Goal: Transaction & Acquisition: Purchase product/service

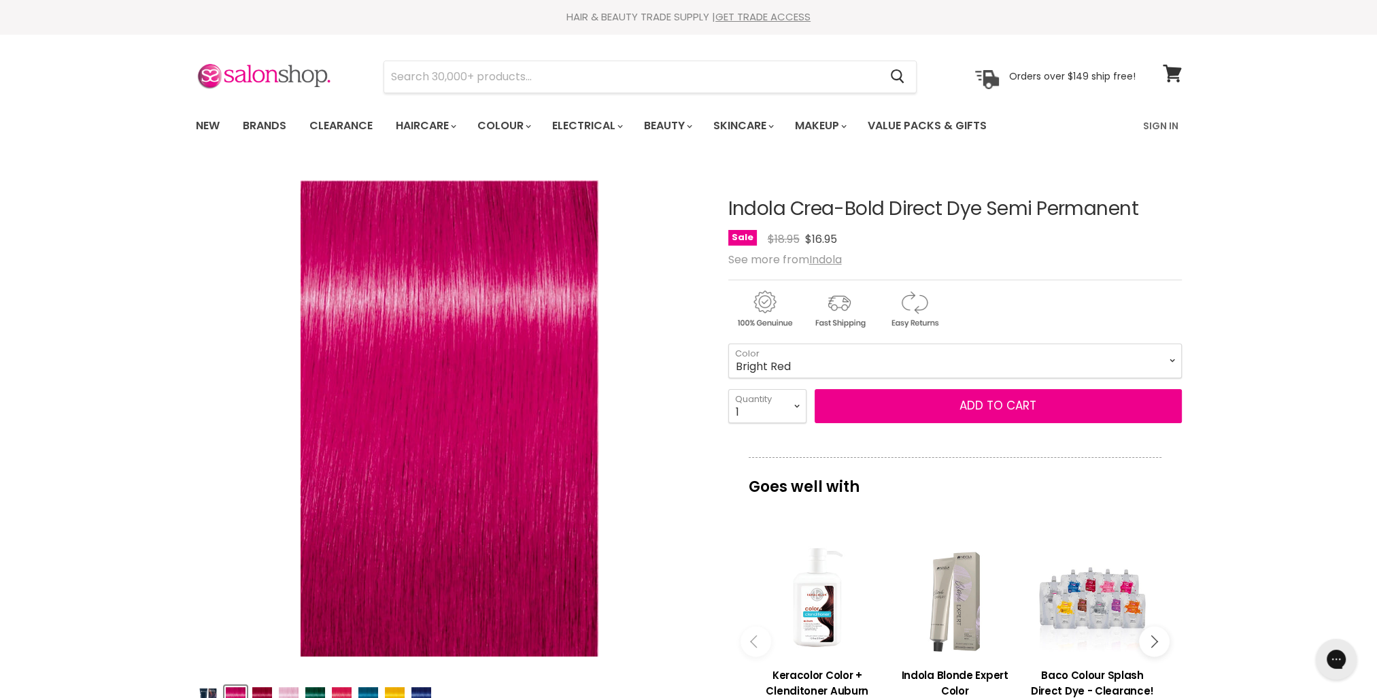
click at [728, 343] on select "Fuchsia Pink Bright Red Pastel Lavender True Pink Turquoise Blue Indigo Blue Ca…" at bounding box center [955, 360] width 454 height 34
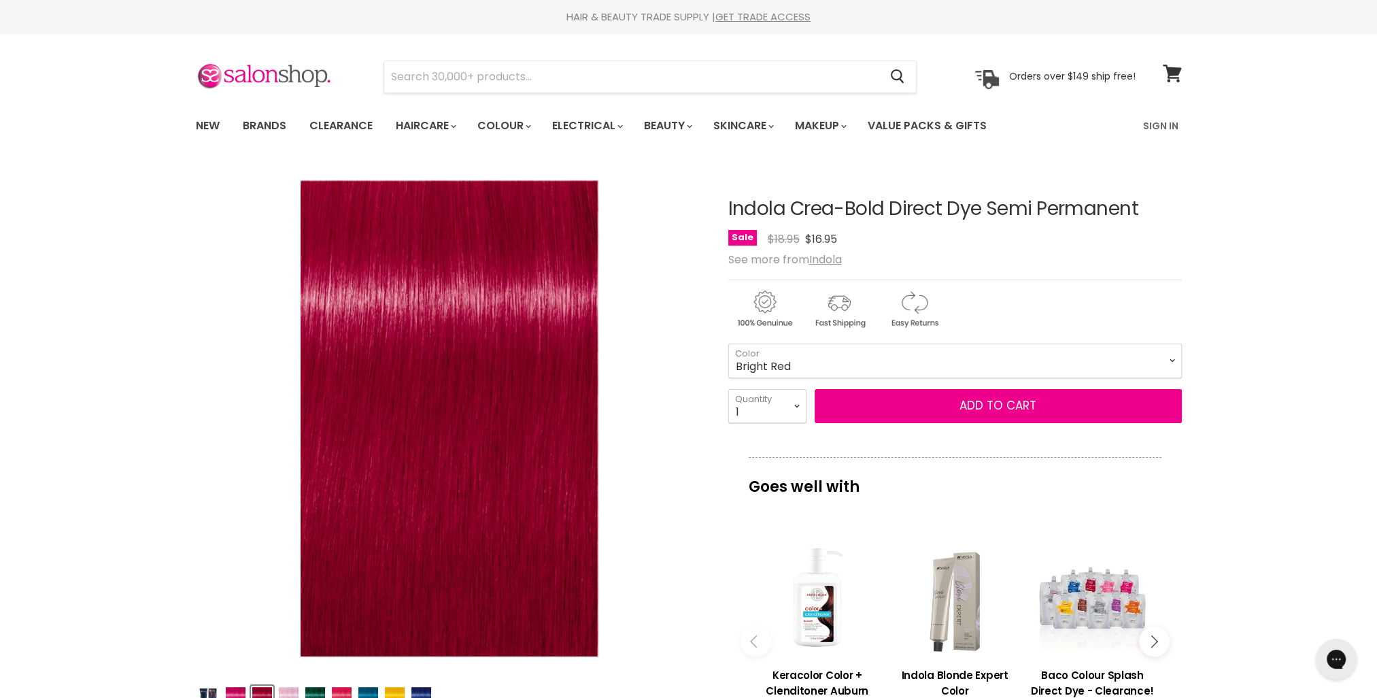
click at [808, 363] on select "Fuchsia Pink Bright Red Pastel Lavender True Pink Turquoise Blue Indigo Blue Ca…" at bounding box center [955, 360] width 454 height 34
click at [728, 343] on select "Fuchsia Pink Bright Red Pastel Lavender True Pink Turquoise Blue Indigo Blue Ca…" at bounding box center [955, 360] width 454 height 34
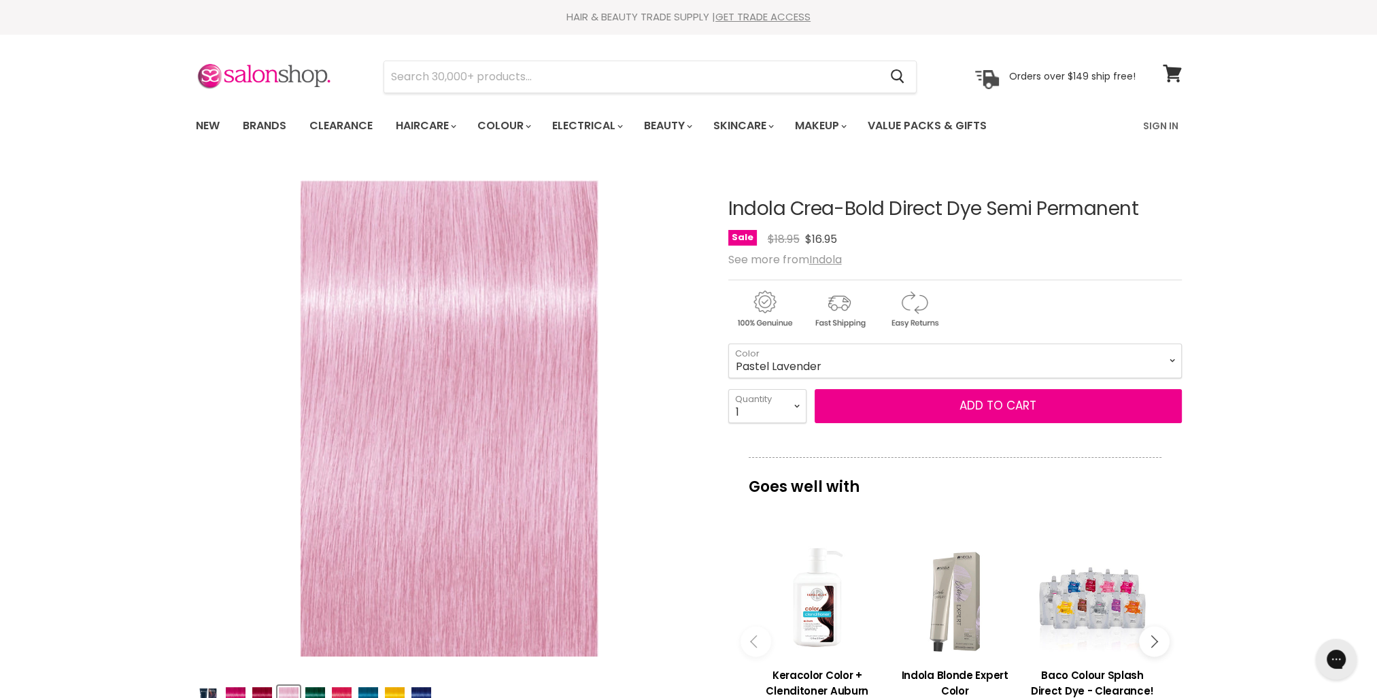
click at [798, 371] on select "Fuchsia Pink Bright Red Pastel Lavender True Pink Turquoise Blue Indigo Blue Ca…" at bounding box center [955, 360] width 454 height 34
click at [728, 343] on select "Fuchsia Pink Bright Red Pastel Lavender True Pink Turquoise Blue Indigo Blue Ca…" at bounding box center [955, 360] width 454 height 34
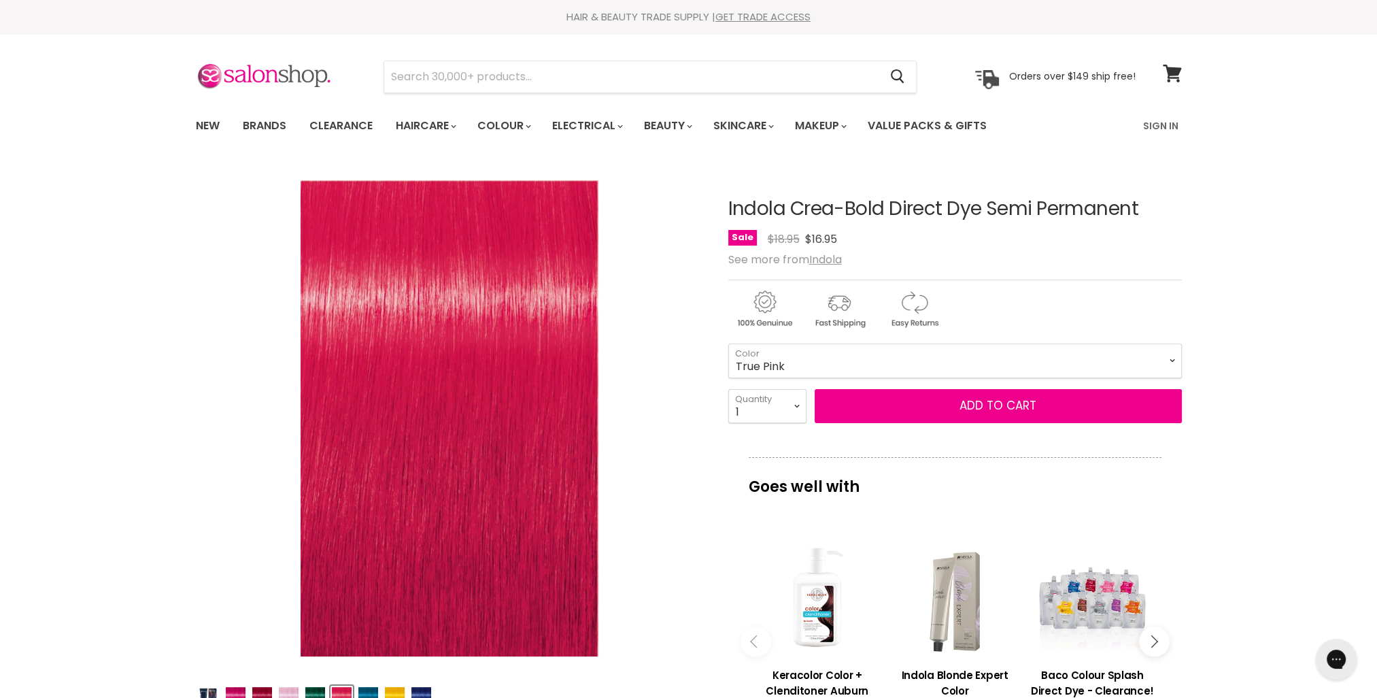
click at [808, 369] on select "Fuchsia Pink Bright Red Pastel Lavender True Pink Turquoise Blue Indigo Blue Ca…" at bounding box center [955, 360] width 454 height 34
click at [728, 343] on select "Fuchsia Pink Bright Red Pastel Lavender True Pink Turquoise Blue Indigo Blue Ca…" at bounding box center [955, 360] width 454 height 34
select select "Teal Green"
